Goal: Browse casually

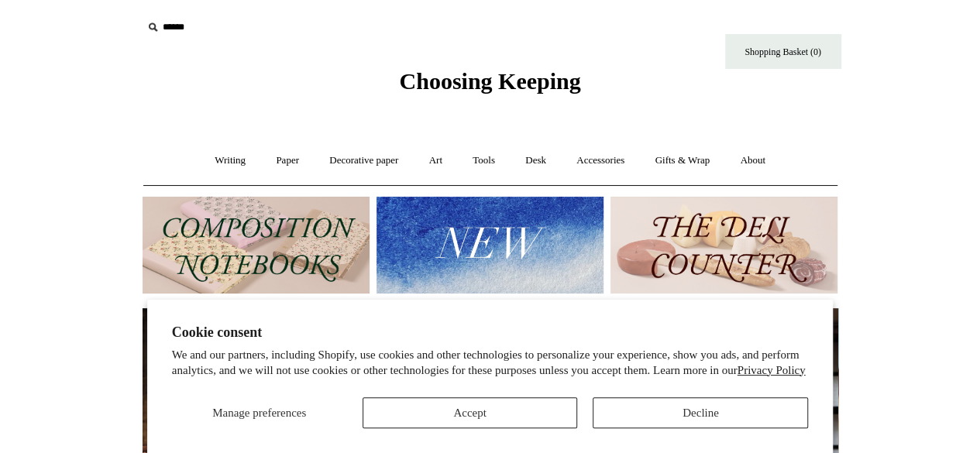
click at [519, 396] on div "Manage preferences Accept Decline" at bounding box center [490, 407] width 637 height 43
click at [497, 418] on button "Accept" at bounding box center [470, 412] width 215 height 31
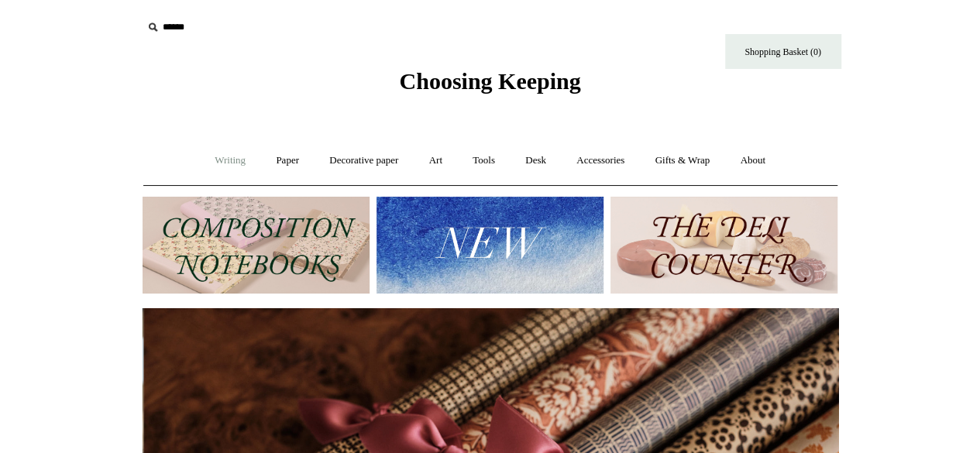
scroll to position [0, 1391]
click at [232, 176] on link "Writing +" at bounding box center [230, 160] width 59 height 41
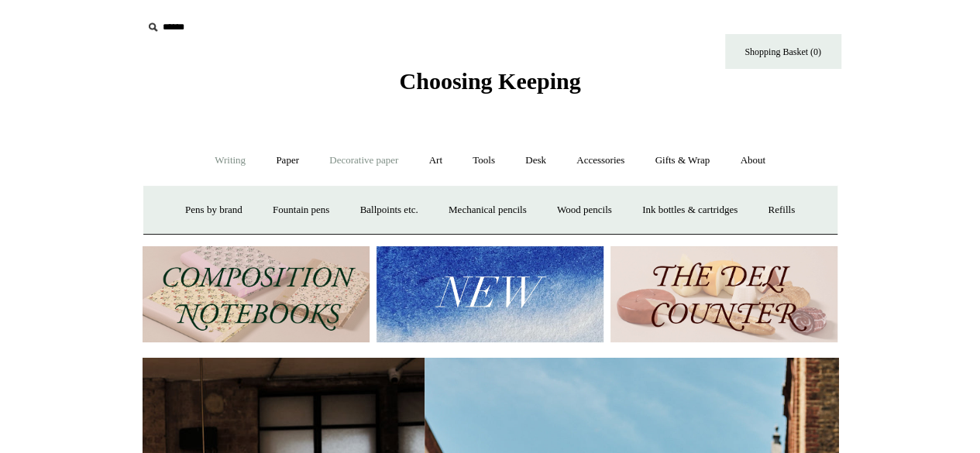
click at [377, 174] on link "Decorative paper +" at bounding box center [363, 160] width 97 height 41
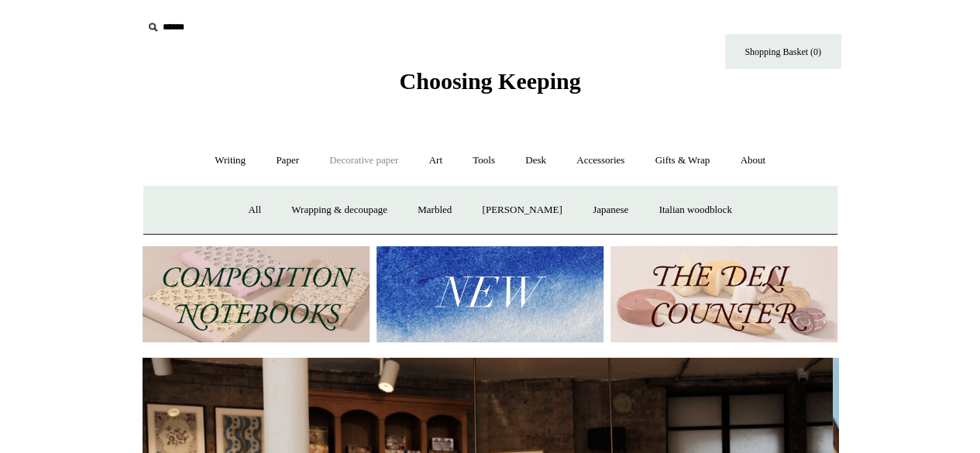
scroll to position [0, 0]
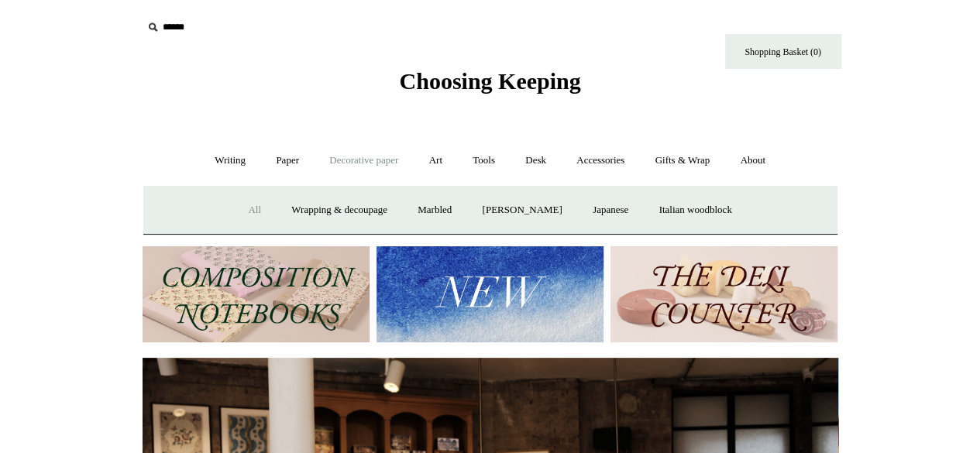
click at [249, 205] on link "All" at bounding box center [254, 210] width 41 height 41
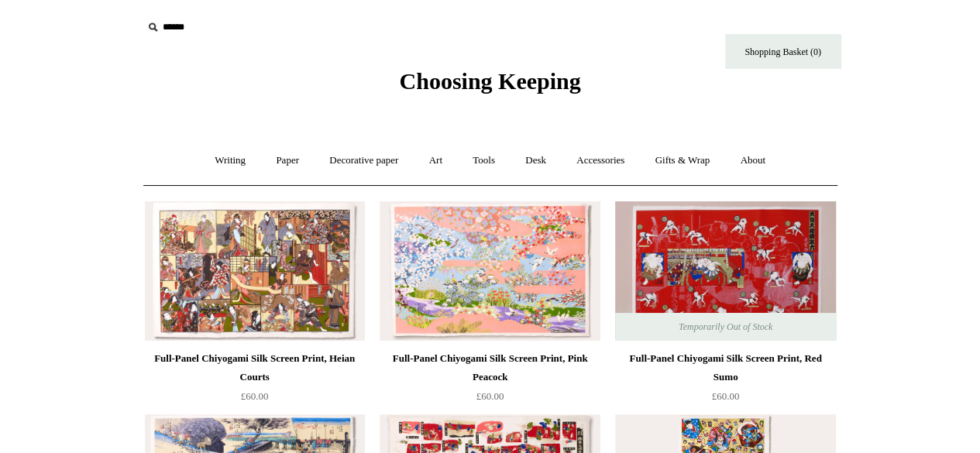
scroll to position [62, 0]
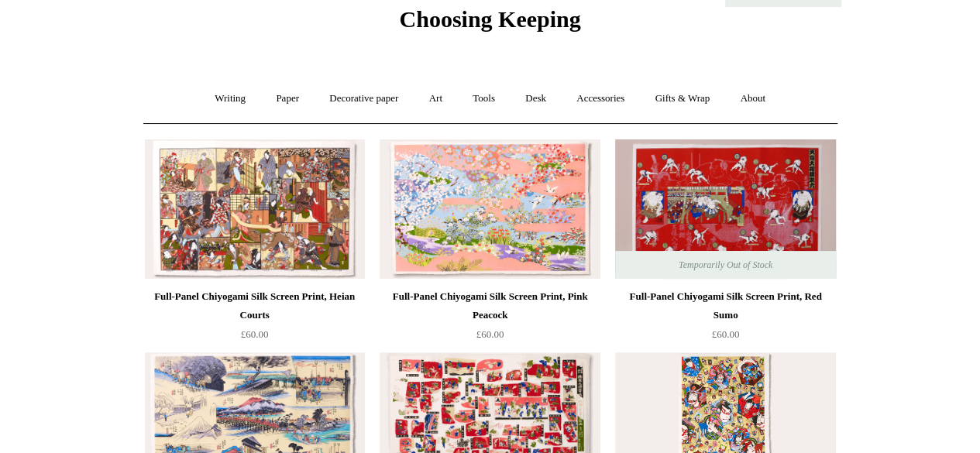
click at [344, 243] on img at bounding box center [255, 208] width 220 height 139
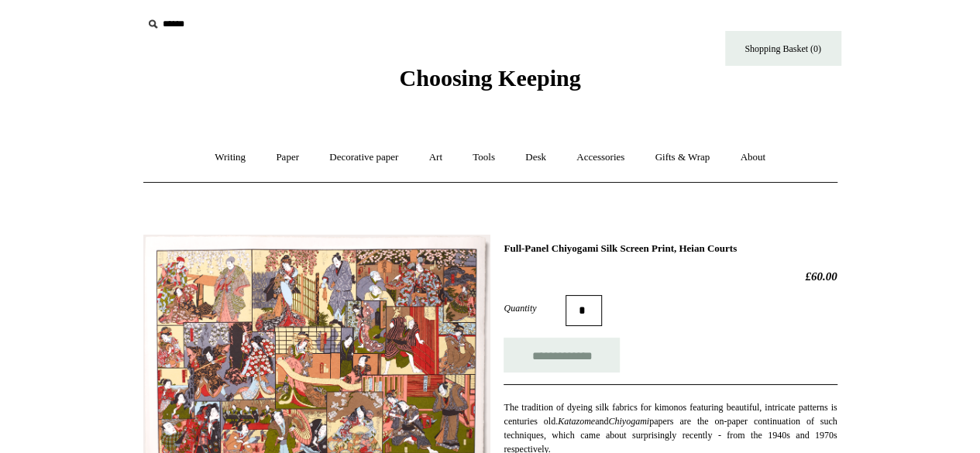
scroll to position [15, 0]
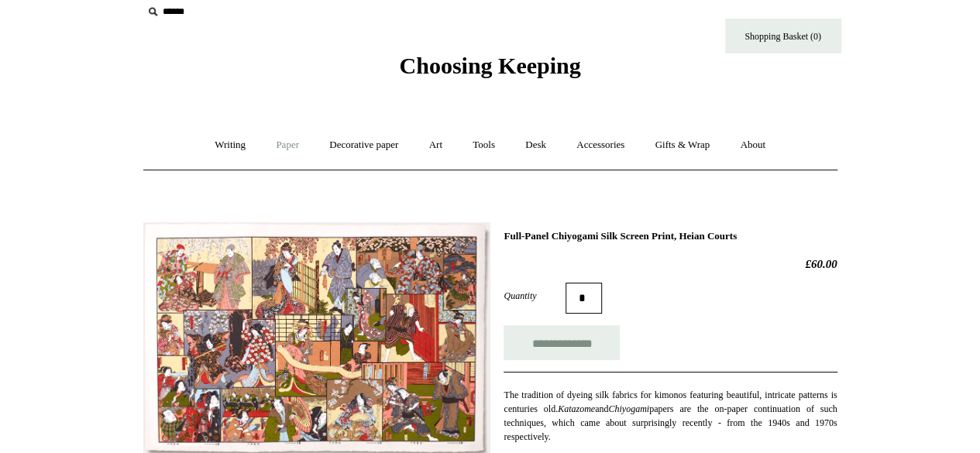
click at [271, 142] on link "Paper +" at bounding box center [287, 145] width 51 height 41
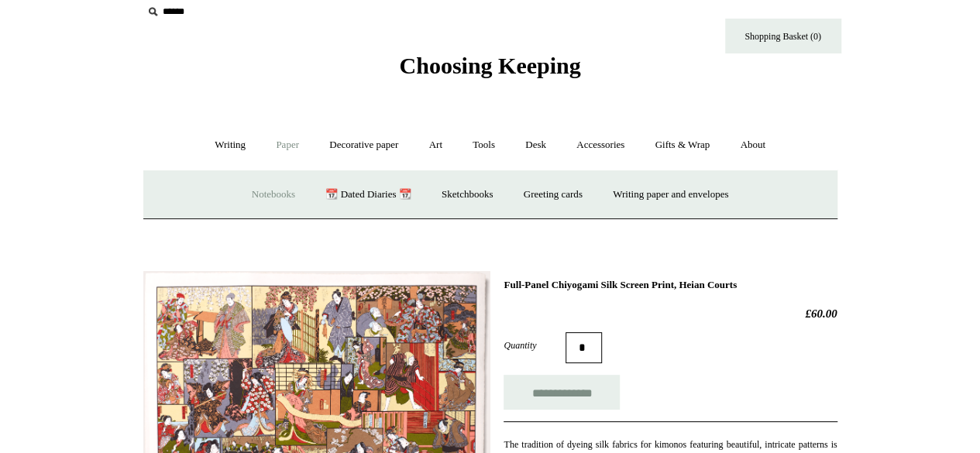
click at [277, 201] on link "Notebooks +" at bounding box center [273, 194] width 71 height 41
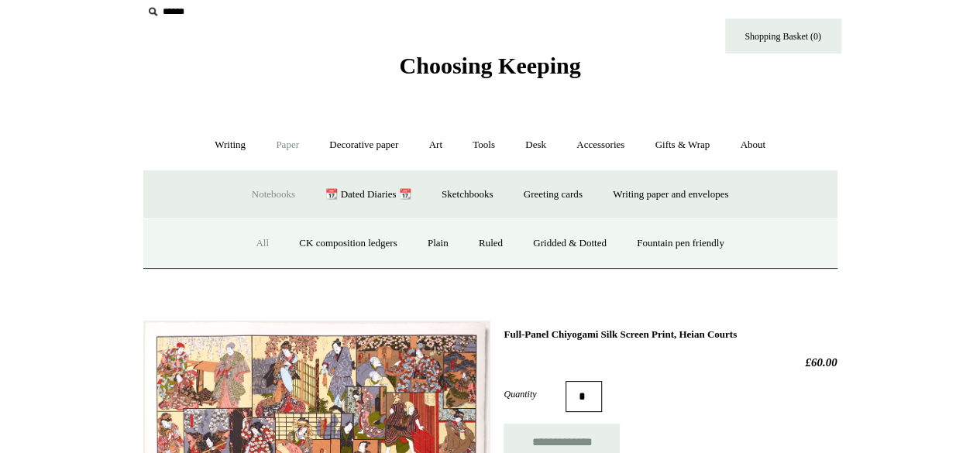
click at [242, 242] on link "All" at bounding box center [262, 243] width 41 height 41
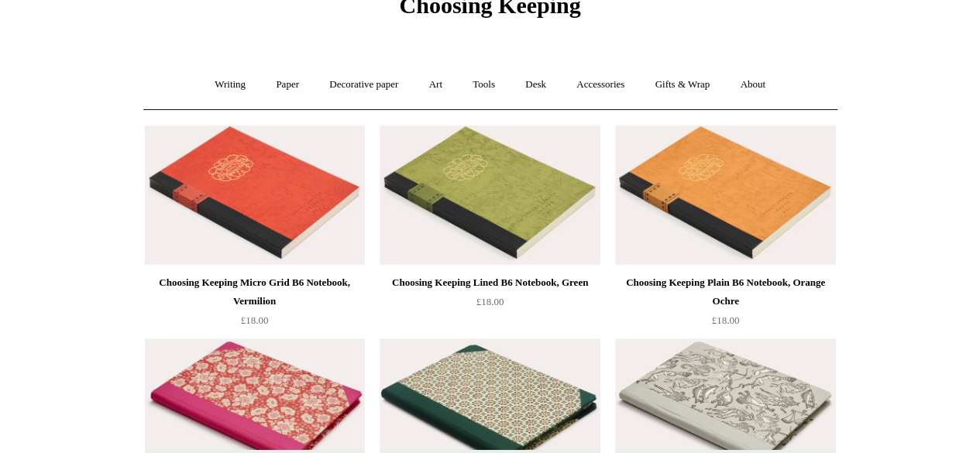
scroll to position [12, 0]
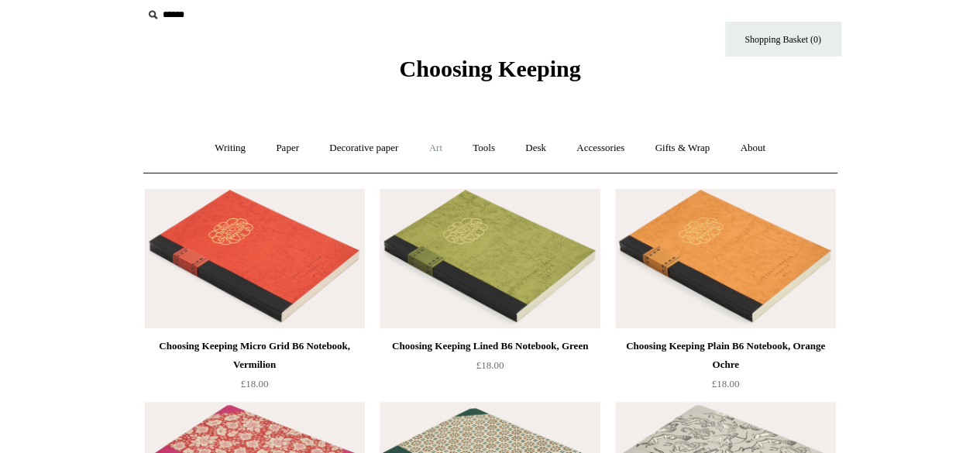
click at [436, 150] on link "Art +" at bounding box center [435, 148] width 41 height 41
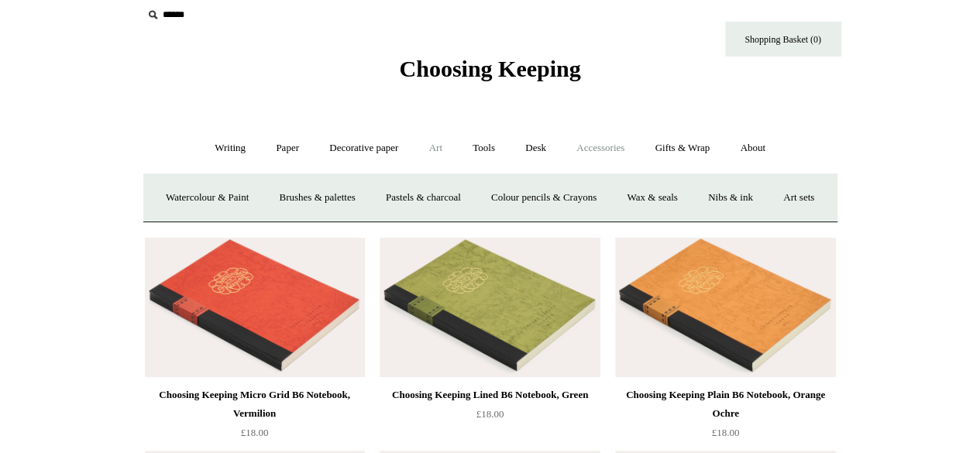
click at [602, 144] on link "Accessories +" at bounding box center [600, 148] width 76 height 41
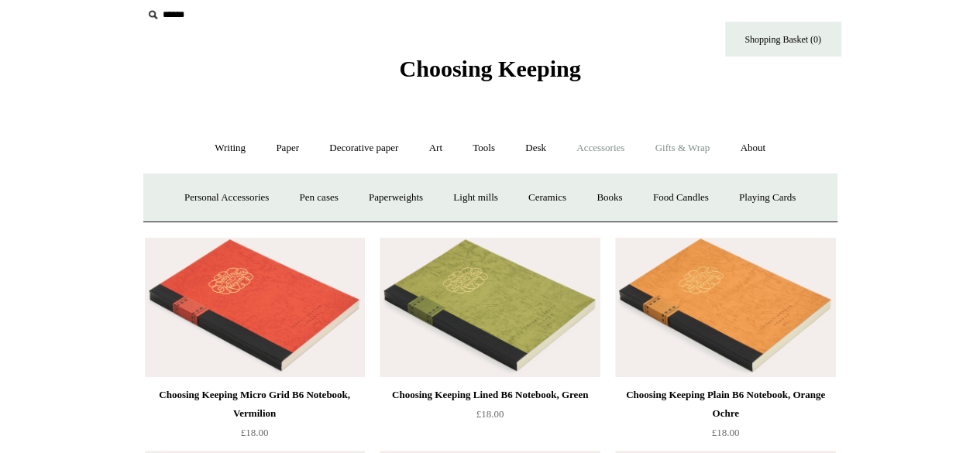
click at [685, 151] on link "Gifts & Wrap +" at bounding box center [682, 148] width 83 height 41
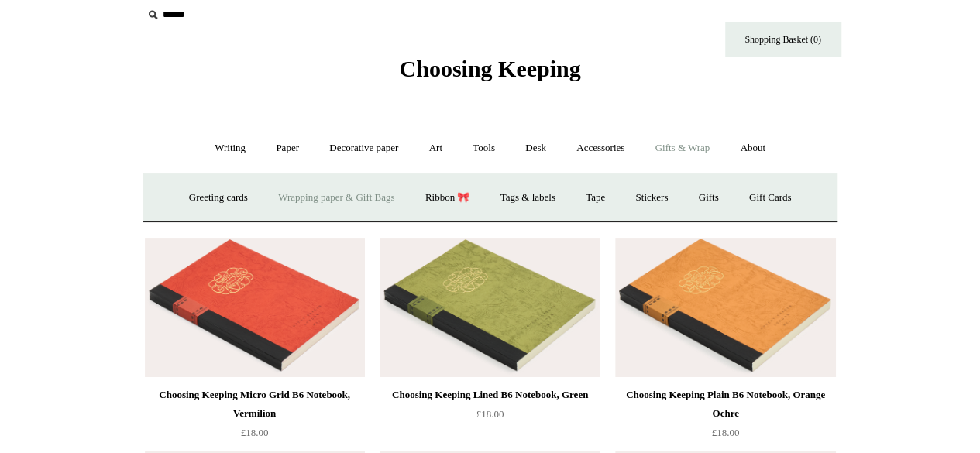
click at [372, 202] on link "Wrapping paper & Gift Bags" at bounding box center [336, 197] width 144 height 41
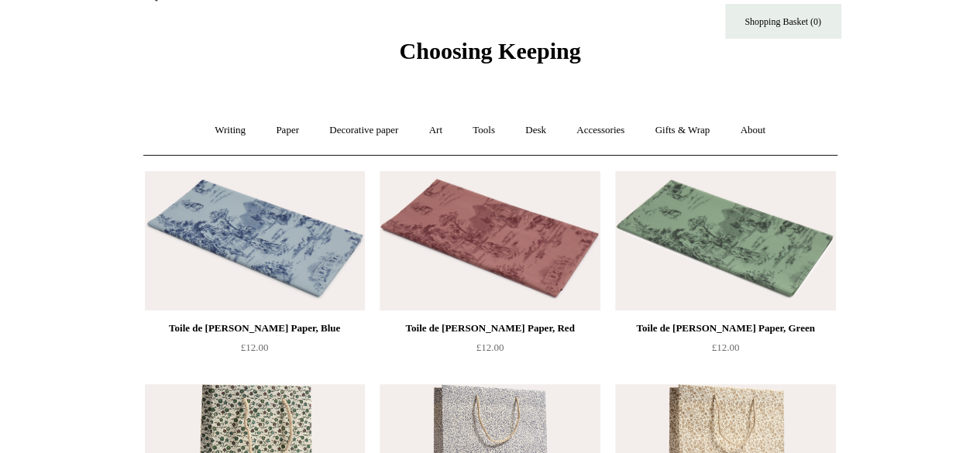
scroll to position [31, 0]
click at [214, 140] on link "Writing +" at bounding box center [230, 129] width 59 height 41
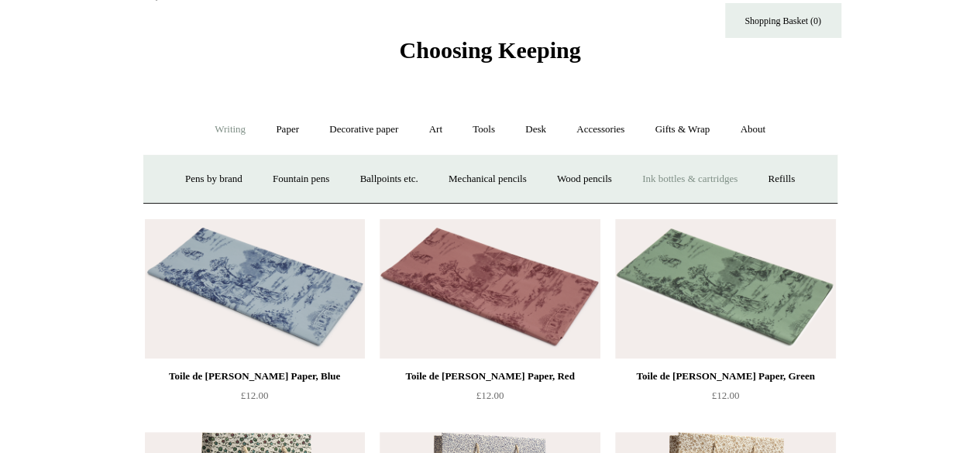
click at [684, 184] on link "Ink bottles & cartridges +" at bounding box center [689, 179] width 123 height 41
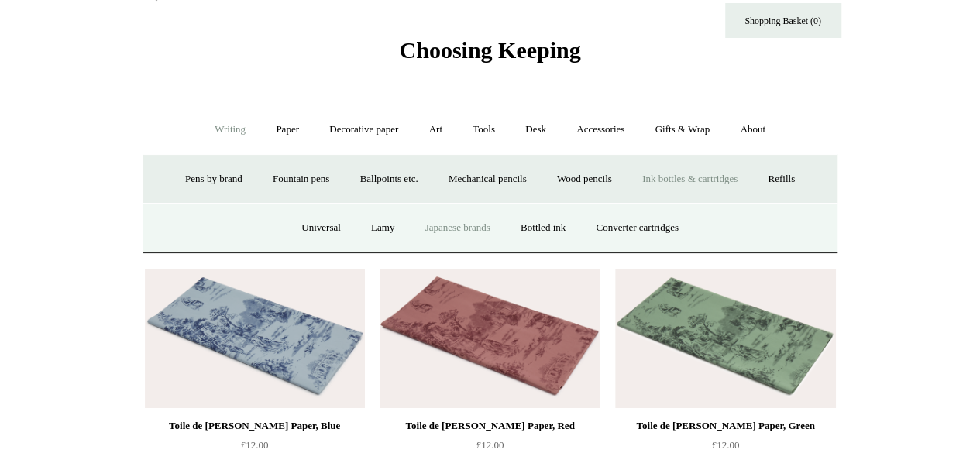
click at [475, 226] on link "Japanese brands" at bounding box center [457, 228] width 93 height 41
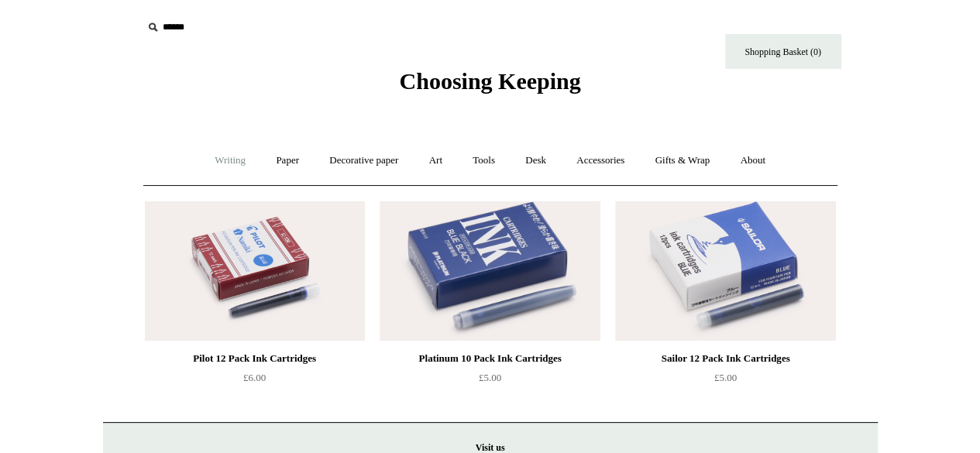
click at [224, 156] on link "Writing +" at bounding box center [230, 160] width 59 height 41
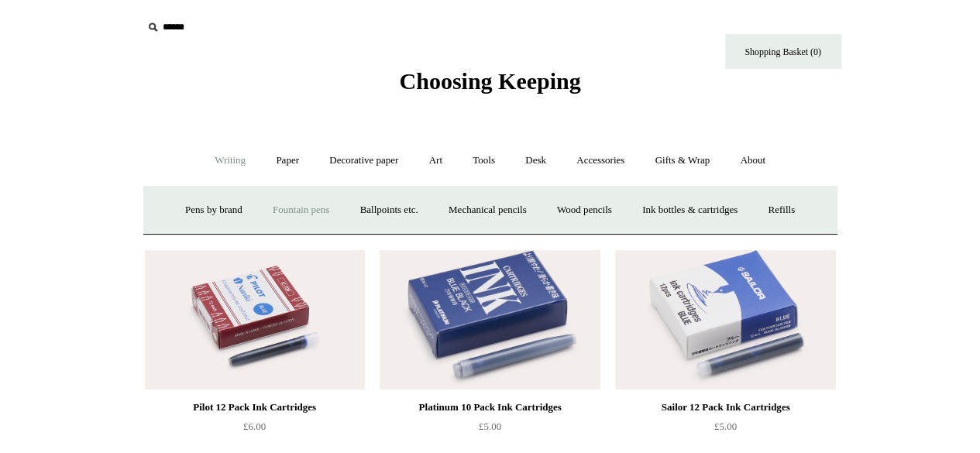
click at [302, 212] on link "Fountain pens +" at bounding box center [301, 210] width 84 height 41
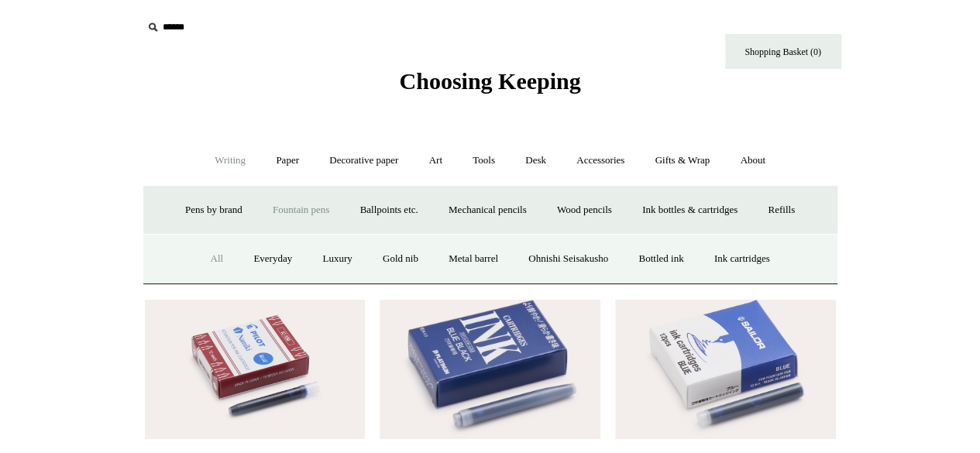
click at [201, 256] on link "All" at bounding box center [216, 259] width 41 height 41
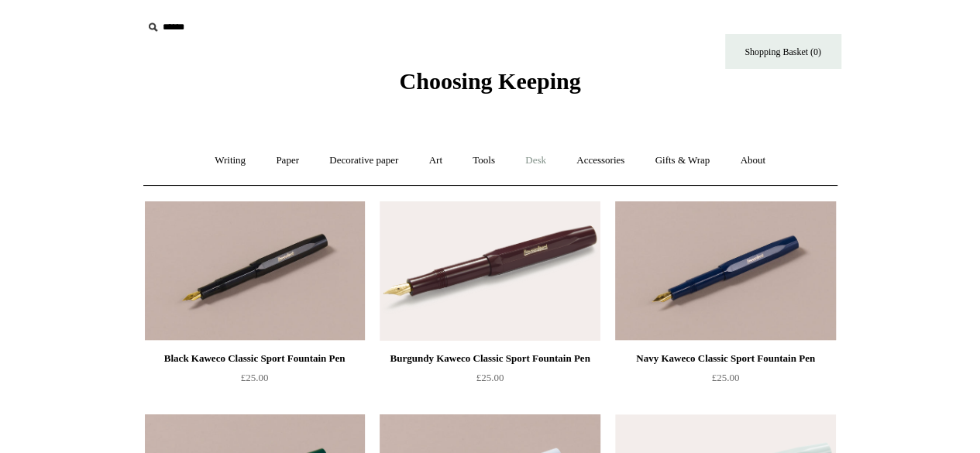
click at [530, 158] on link "Desk +" at bounding box center [535, 160] width 49 height 41
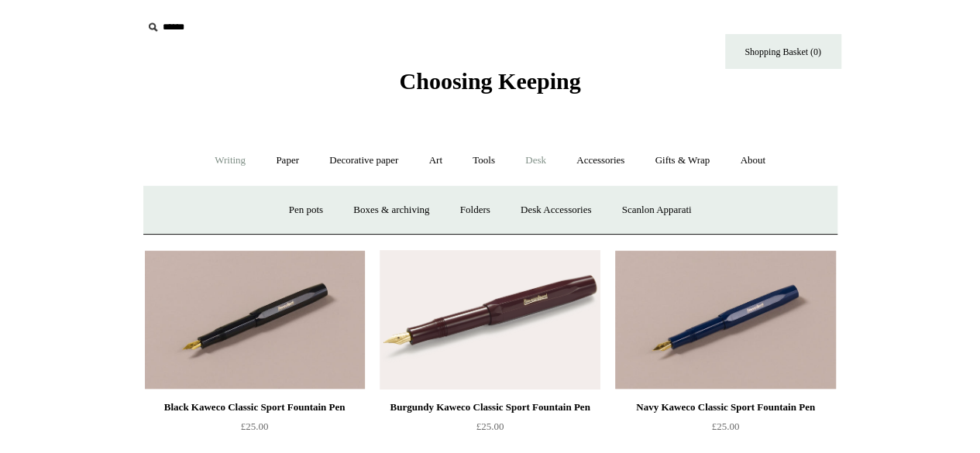
click at [239, 165] on link "Writing +" at bounding box center [230, 160] width 59 height 41
click at [488, 209] on link "Mechanical pencils +" at bounding box center [488, 210] width 106 height 41
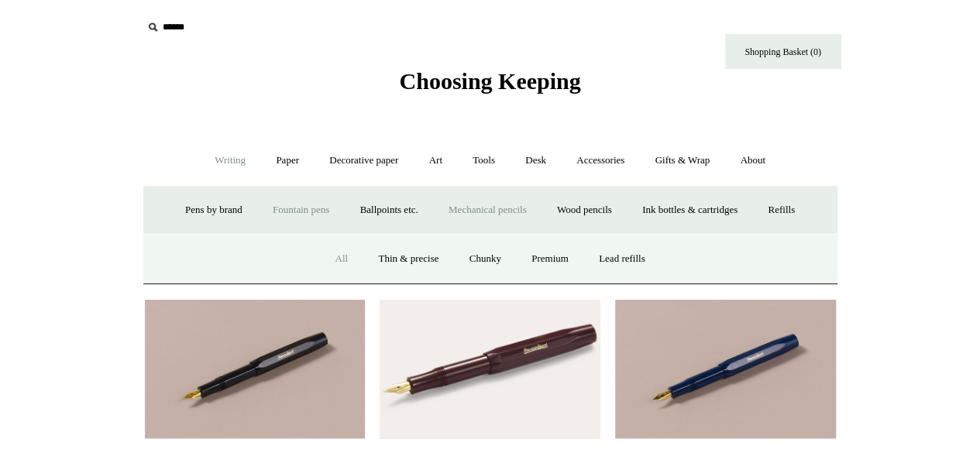
click at [344, 260] on link "All" at bounding box center [341, 259] width 41 height 41
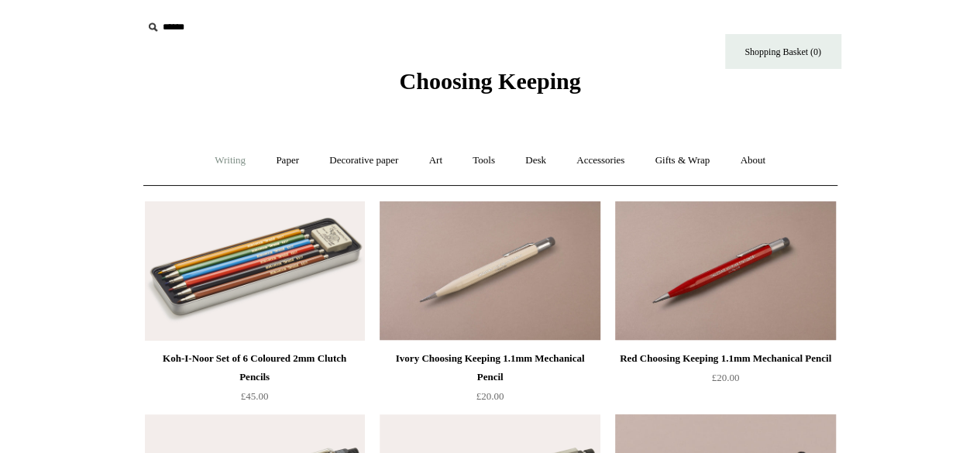
click at [208, 171] on link "Writing +" at bounding box center [230, 160] width 59 height 41
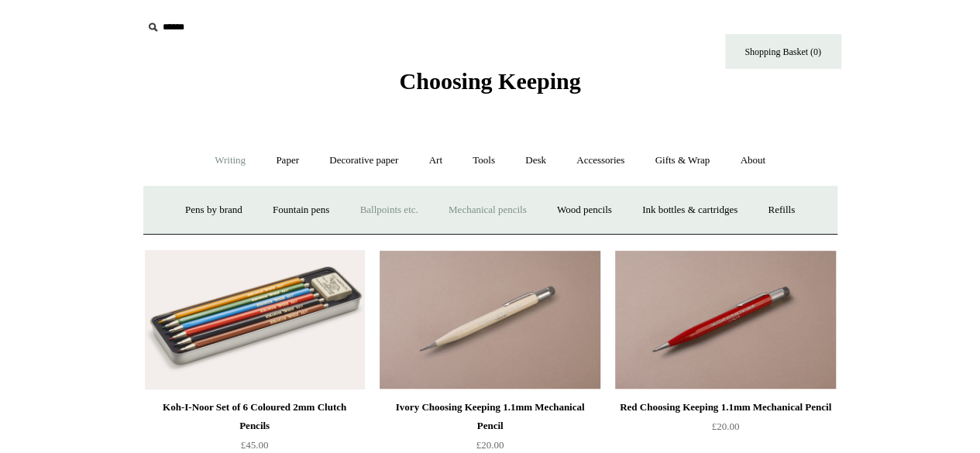
click at [357, 205] on link "Ballpoints etc. +" at bounding box center [389, 210] width 86 height 41
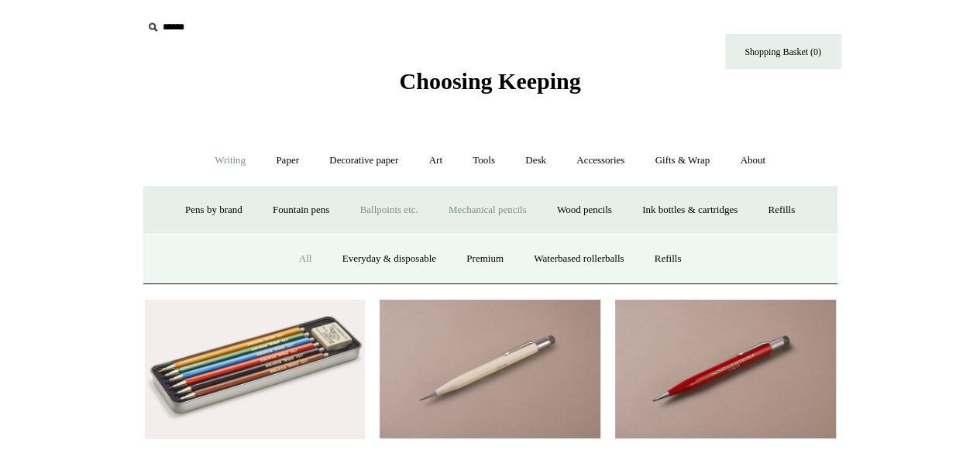
click at [302, 264] on link "All" at bounding box center [305, 259] width 41 height 41
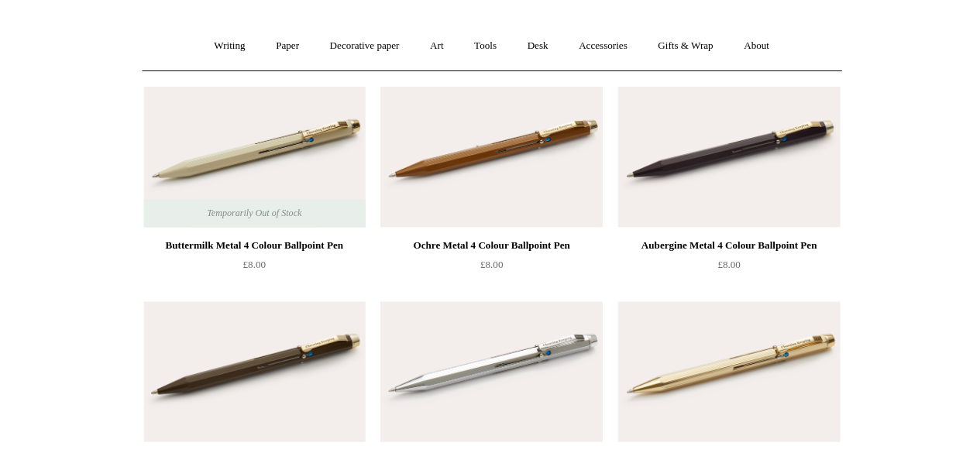
scroll to position [113, 0]
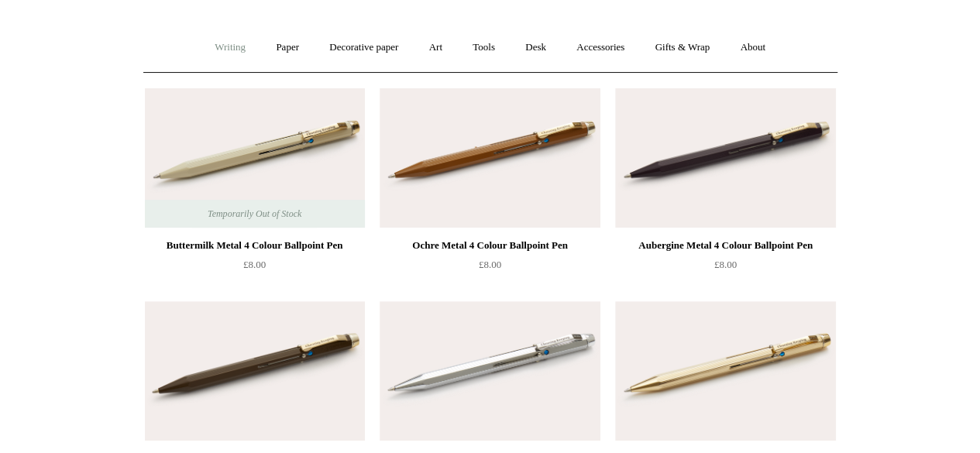
click at [227, 49] on link "Writing +" at bounding box center [230, 47] width 59 height 41
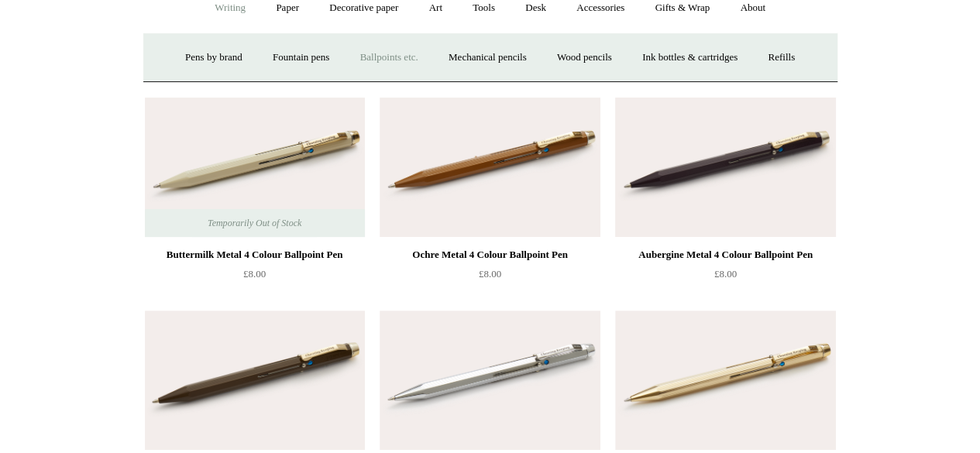
scroll to position [20, 0]
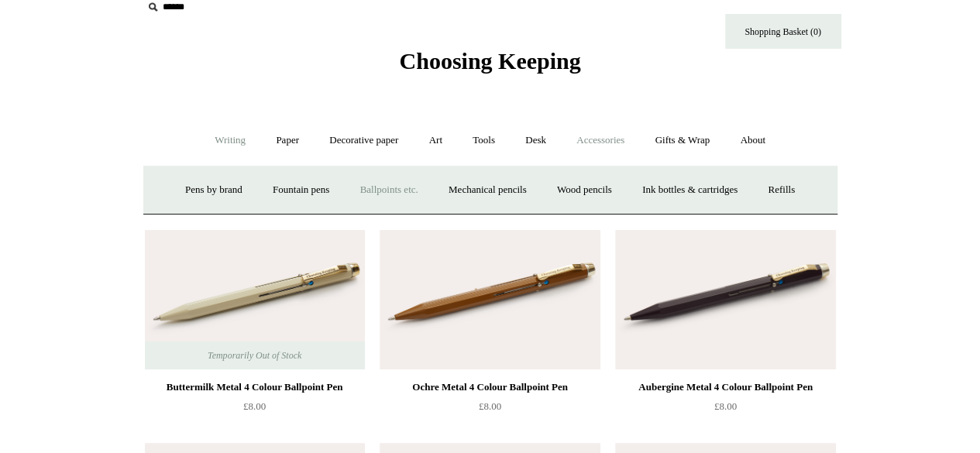
click at [604, 143] on link "Accessories +" at bounding box center [600, 140] width 76 height 41
click at [231, 194] on link "Personal Accessories +" at bounding box center [226, 190] width 112 height 41
